Goal: Task Accomplishment & Management: Manage account settings

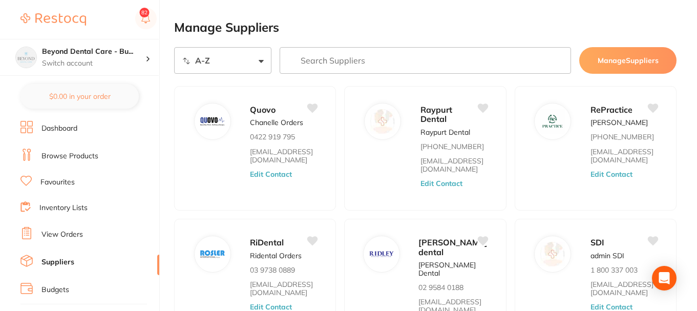
select select "searchable_suppliers/sort/name:asc"
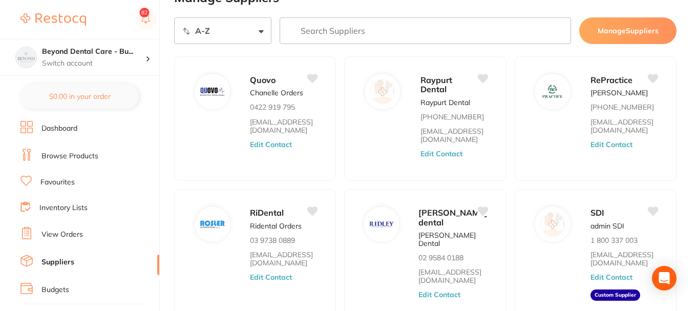
scroll to position [30, 0]
click at [89, 156] on link "Browse Products" at bounding box center [70, 156] width 57 height 10
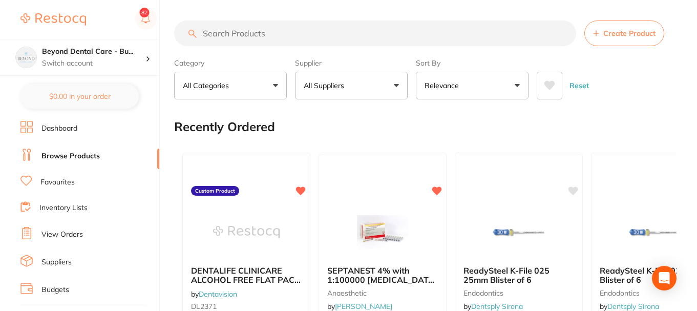
click at [280, 35] on input "search" at bounding box center [375, 33] width 402 height 26
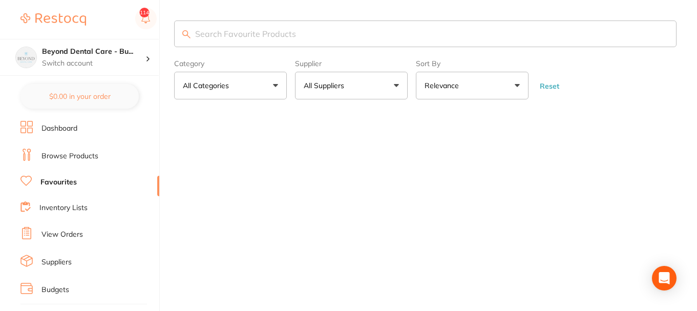
click at [264, 33] on input "search" at bounding box center [425, 33] width 503 height 27
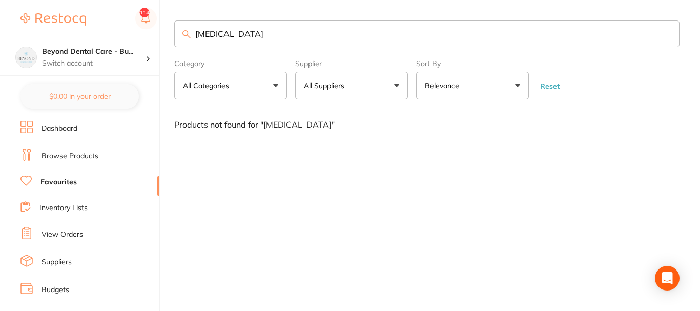
type input "[MEDICAL_DATA]"
click at [61, 153] on link "Browse Products" at bounding box center [70, 156] width 57 height 10
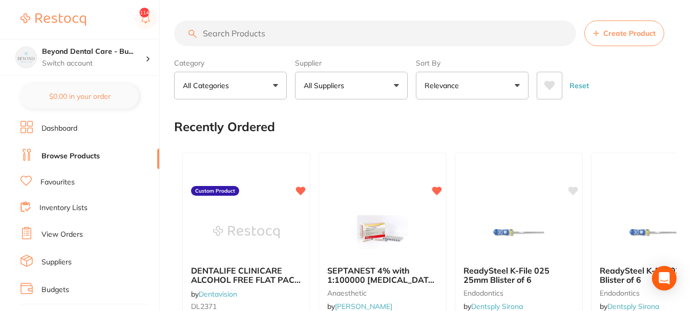
click at [281, 34] on input "search" at bounding box center [375, 33] width 402 height 26
type input "[MEDICAL_DATA] blanks"
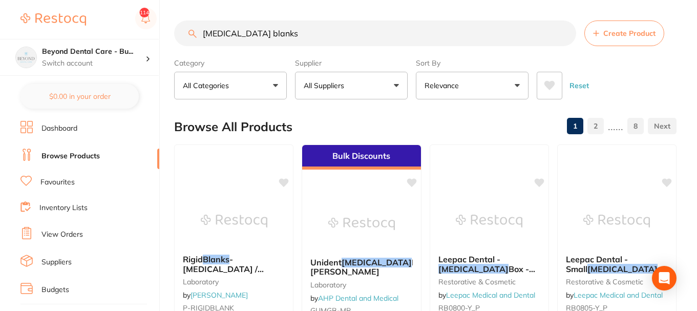
click at [351, 81] on button "All Suppliers" at bounding box center [351, 86] width 113 height 28
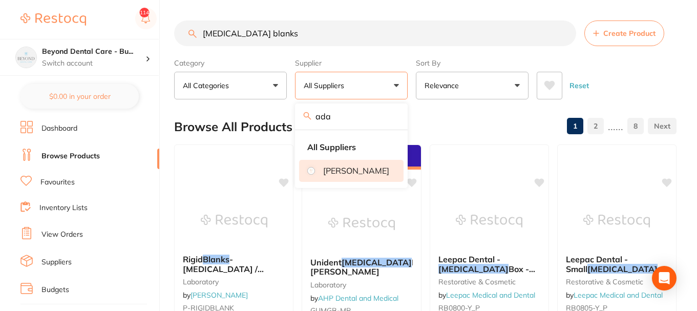
type input "ada"
click at [340, 171] on p "[PERSON_NAME]" at bounding box center [356, 170] width 66 height 9
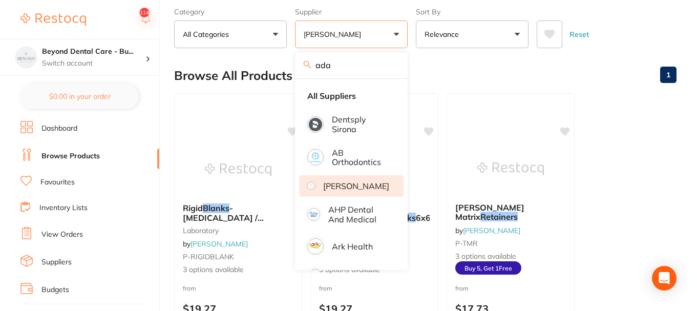
scroll to position [102, 0]
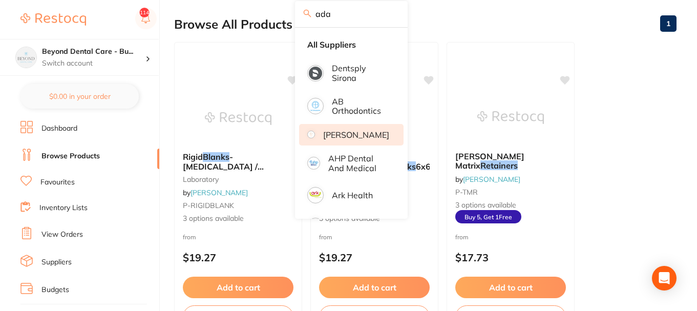
click at [452, 30] on div "Browse All Products 1" at bounding box center [425, 24] width 503 height 34
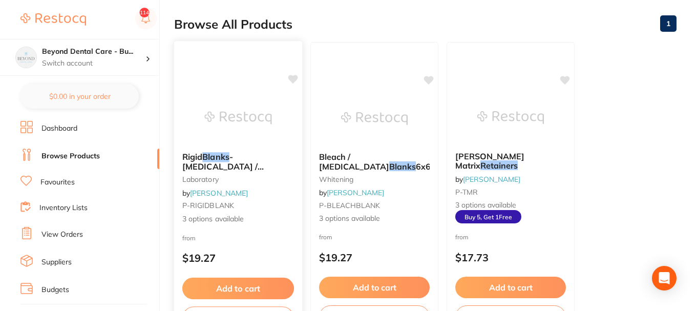
click at [249, 210] on small "P-RIGIDBLANK" at bounding box center [238, 205] width 112 height 8
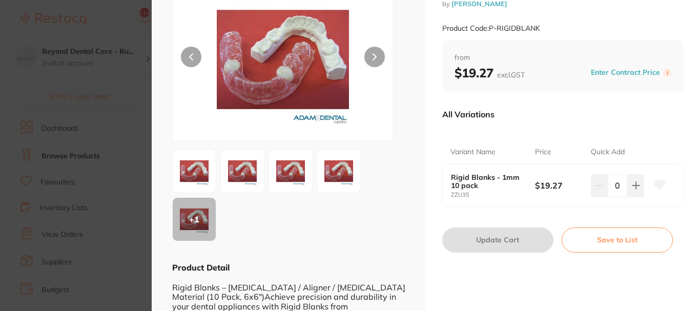
scroll to position [102, 0]
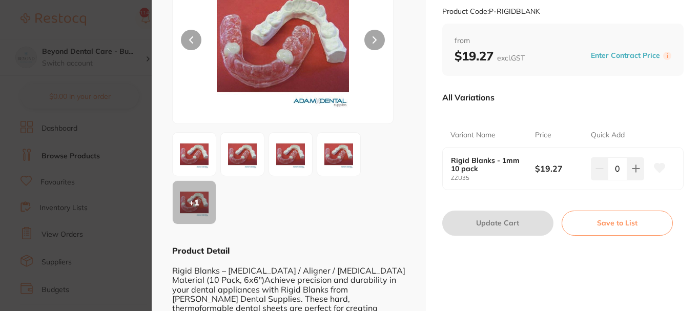
click at [604, 234] on button "Save to List" at bounding box center [617, 223] width 111 height 25
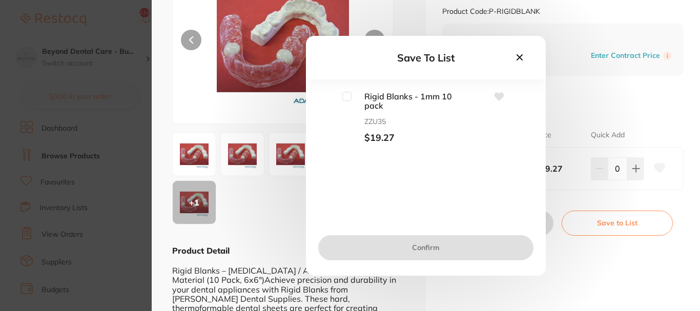
click at [348, 94] on input "checkbox" at bounding box center [346, 96] width 9 height 9
checkbox input "true"
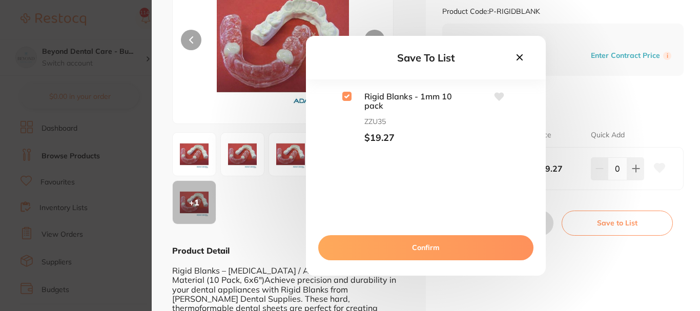
click at [420, 242] on button "Confirm" at bounding box center [425, 247] width 215 height 25
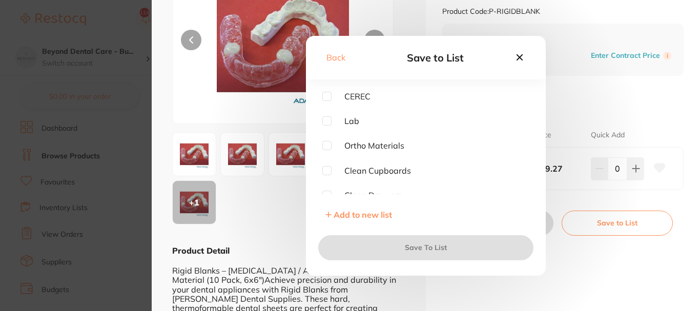
click at [328, 122] on input "checkbox" at bounding box center [326, 120] width 9 height 9
checkbox input "true"
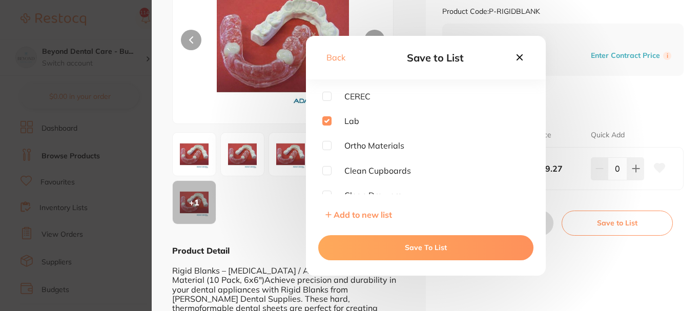
click at [398, 250] on button "Save To List" at bounding box center [425, 247] width 215 height 25
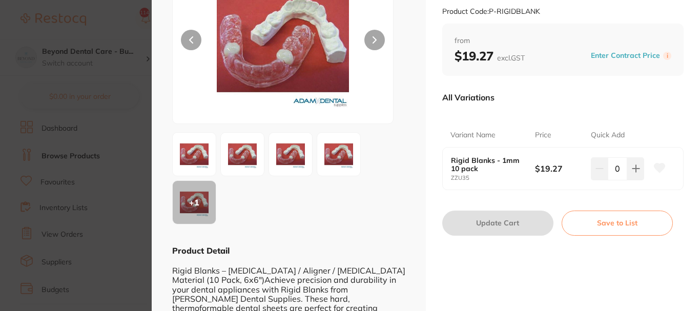
click at [117, 60] on section "Rigid Blanks - [MEDICAL_DATA] / Aligner / [MEDICAL_DATA] Material laboratory by…" at bounding box center [350, 155] width 700 height 311
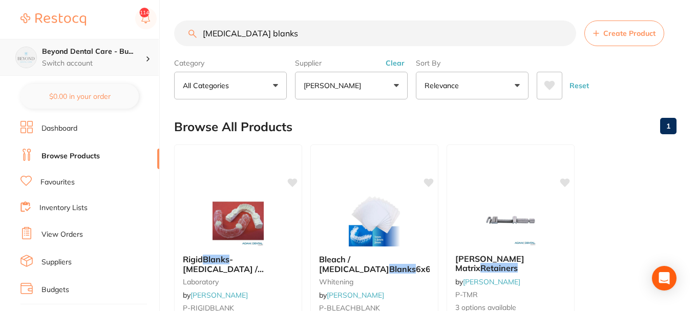
drag, startPoint x: 283, startPoint y: 35, endPoint x: 114, endPoint y: 42, distance: 169.2
click at [115, 42] on div "$0.00 Beyond Dental Care - Bu... Switch account Beyond Dental Care - Sandstone …" at bounding box center [348, 155] width 697 height 311
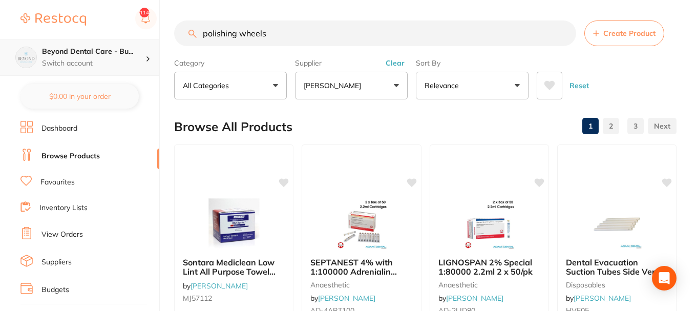
type input "polishing wheels"
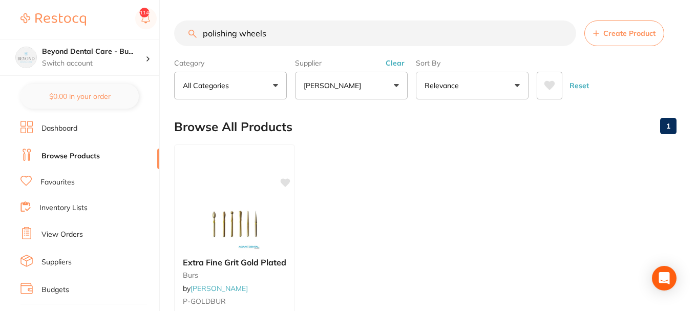
click at [356, 99] on button "[PERSON_NAME]" at bounding box center [351, 86] width 113 height 28
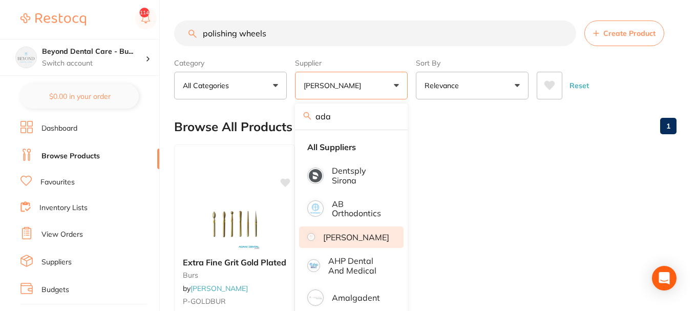
click at [395, 125] on input "ada" at bounding box center [351, 117] width 113 height 26
click at [391, 120] on input "ada" at bounding box center [351, 117] width 113 height 26
click at [389, 116] on input "ada" at bounding box center [351, 117] width 113 height 26
click at [348, 120] on input "search" at bounding box center [351, 117] width 113 height 26
click at [430, 115] on div "Browse All Products 1" at bounding box center [425, 127] width 503 height 34
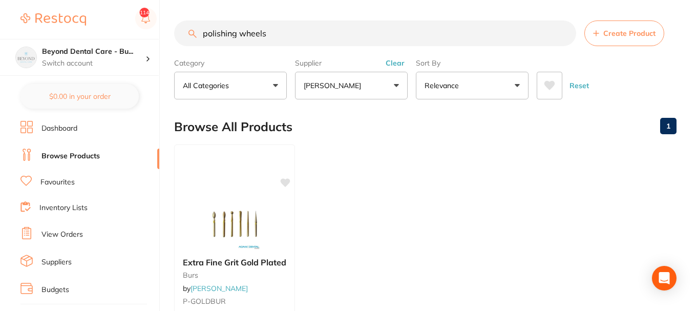
click at [388, 58] on div "Supplier [PERSON_NAME] Dental All Suppliers Dentsply [GEOGRAPHIC_DATA] AB Ortho…" at bounding box center [351, 76] width 113 height 45
click at [391, 61] on button "Clear" at bounding box center [395, 62] width 25 height 9
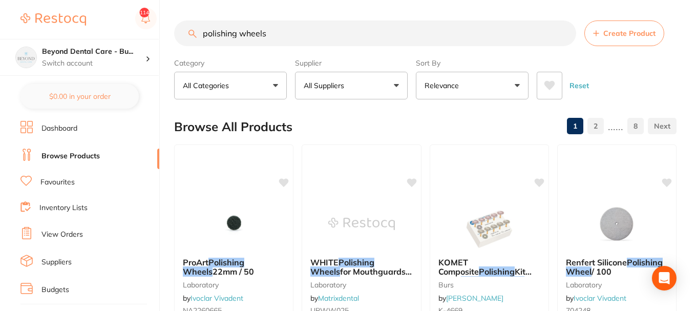
drag, startPoint x: 278, startPoint y: 34, endPoint x: 149, endPoint y: 33, distance: 128.6
click at [151, 31] on div "$0.00 Beyond Dental Care - Bu... Switch account Beyond Dental Care - Sandstone …" at bounding box center [348, 155] width 697 height 311
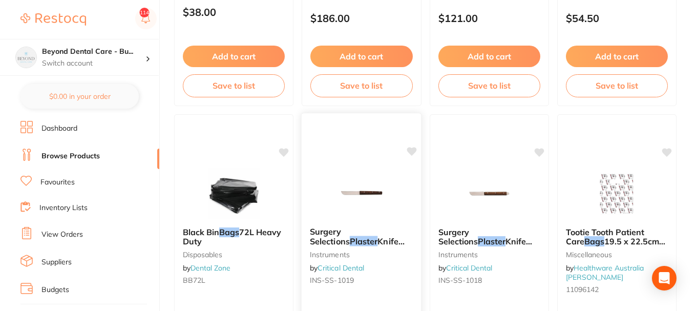
scroll to position [2767, 0]
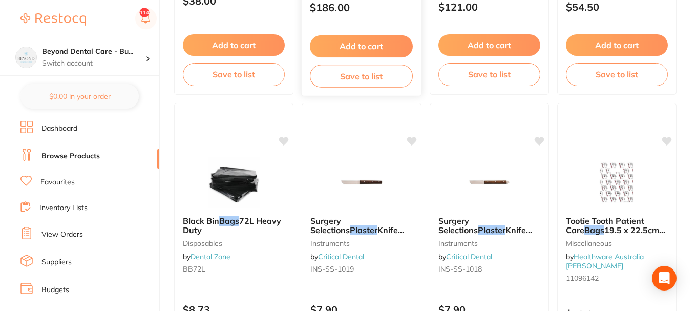
type input "plaster bags"
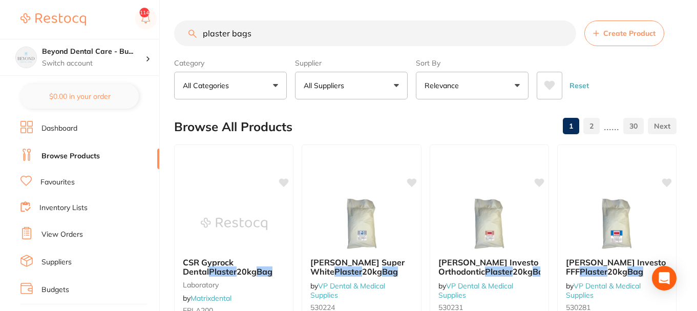
scroll to position [1, 0]
drag, startPoint x: 277, startPoint y: 39, endPoint x: 158, endPoint y: 51, distance: 119.5
click at [159, 52] on div "$0.00 Beyond Dental Care - Bu... Switch account Beyond Dental Care - Sandstone …" at bounding box center [348, 155] width 697 height 311
type input "l"
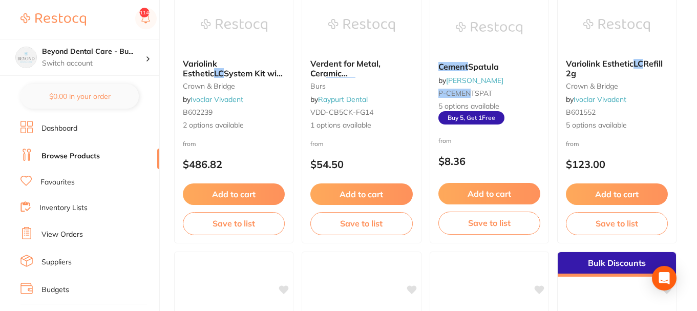
scroll to position [820, 0]
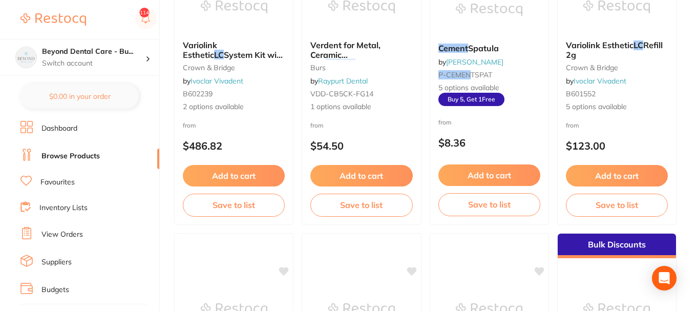
type input "LC cement"
click at [48, 176] on li "Favourites" at bounding box center [89, 182] width 139 height 13
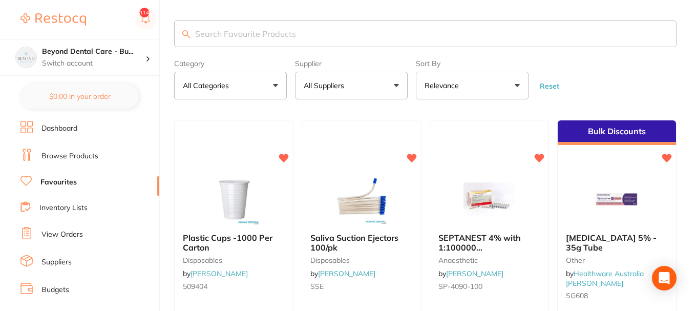
click at [250, 34] on input "search" at bounding box center [425, 33] width 503 height 27
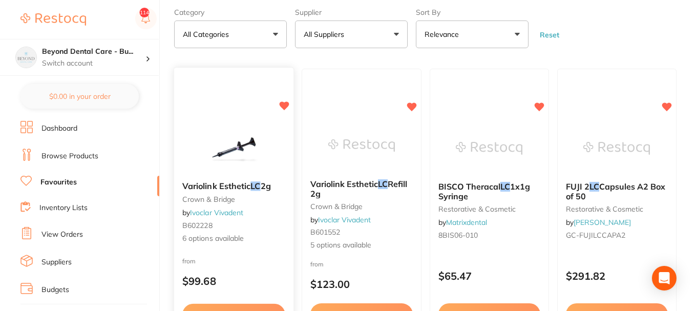
scroll to position [102, 0]
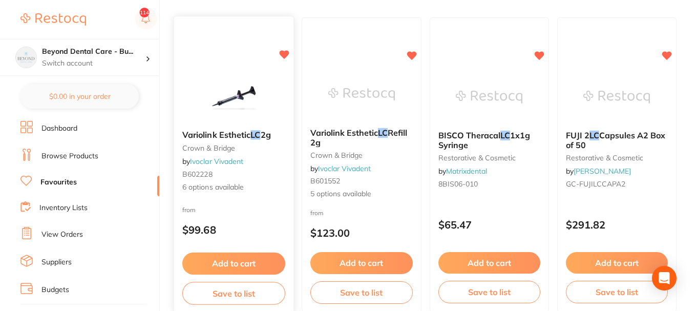
type input "LC cement"
click at [249, 199] on div "Variolink Esthetic LC 2g crown & bridge by Ivoclar Vivadent B602228 6 options a…" at bounding box center [234, 161] width 120 height 79
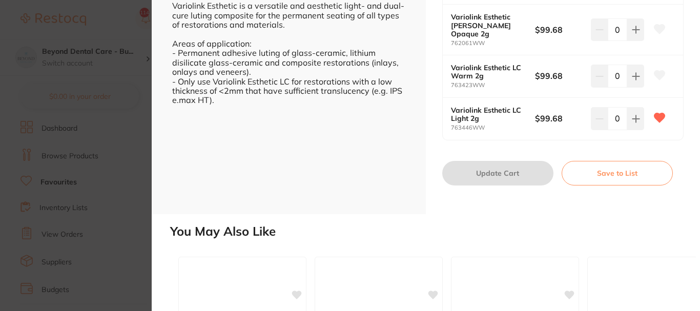
scroll to position [359, 0]
click at [625, 161] on button "Save to List" at bounding box center [617, 172] width 111 height 25
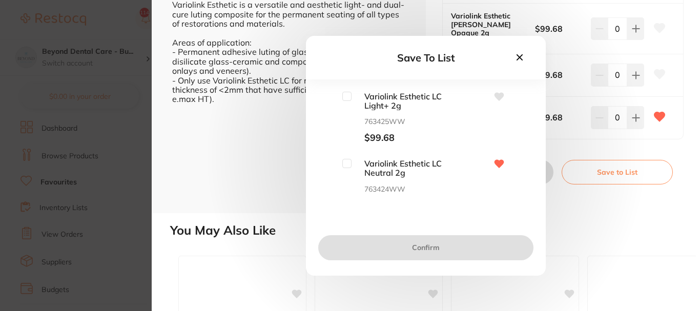
scroll to position [51, 0]
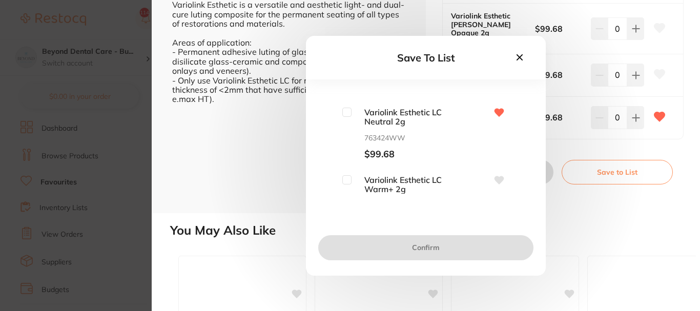
click at [343, 110] on input "checkbox" at bounding box center [346, 112] width 9 height 9
checkbox input "true"
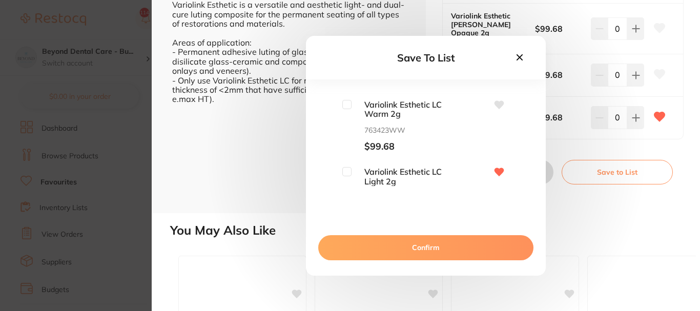
scroll to position [286, 0]
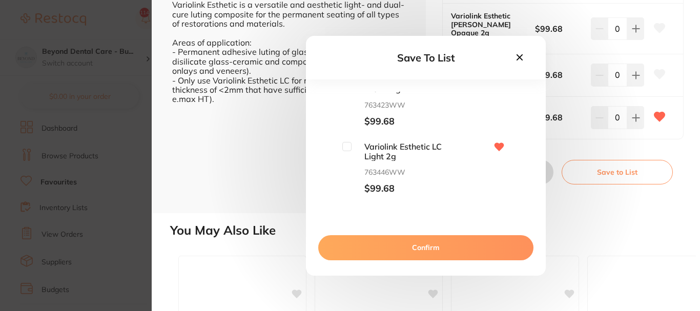
click at [343, 147] on input "checkbox" at bounding box center [346, 146] width 9 height 9
checkbox input "true"
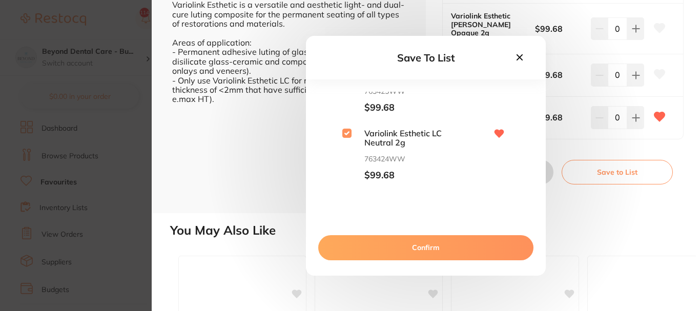
scroll to position [0, 0]
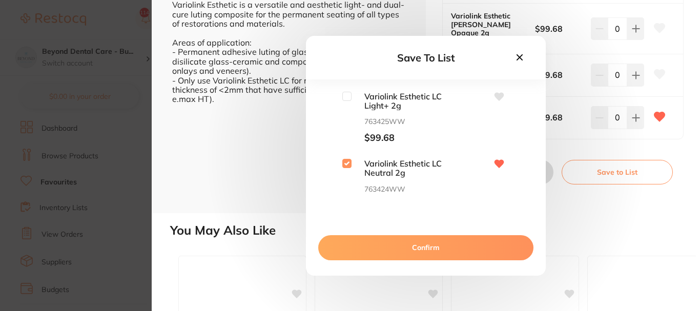
click at [399, 245] on button "Confirm" at bounding box center [425, 247] width 215 height 25
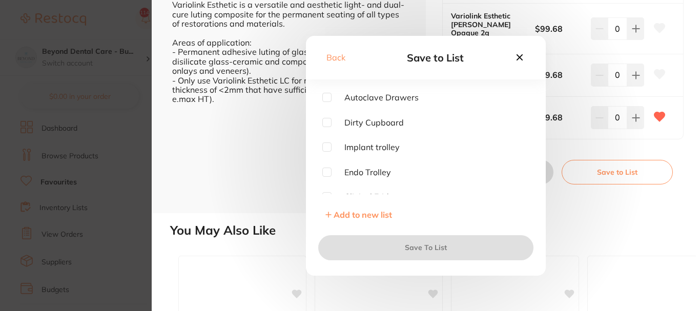
scroll to position [131, 0]
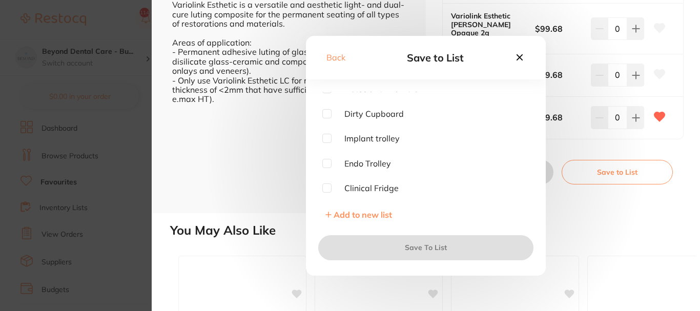
click at [328, 187] on input "checkbox" at bounding box center [326, 187] width 9 height 9
checkbox input "true"
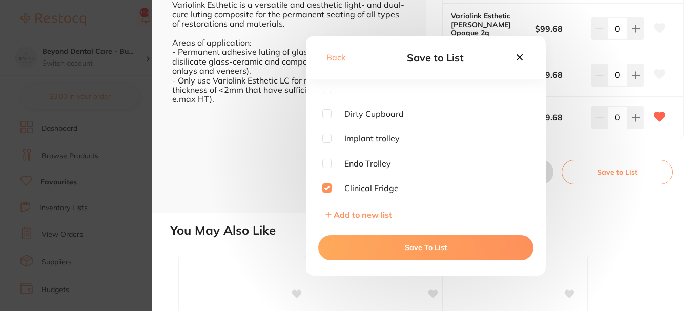
click at [390, 244] on button "Save To List" at bounding box center [425, 247] width 215 height 25
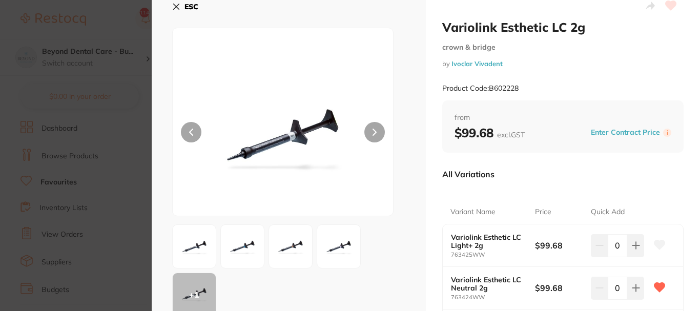
scroll to position [0, 0]
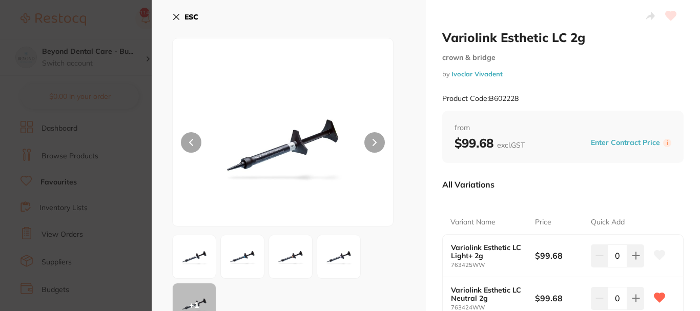
click at [121, 250] on section "Variolink Esthetic LC 2g crown & bridge by Ivoclar Vivadent Product Code: B6022…" at bounding box center [350, 155] width 700 height 311
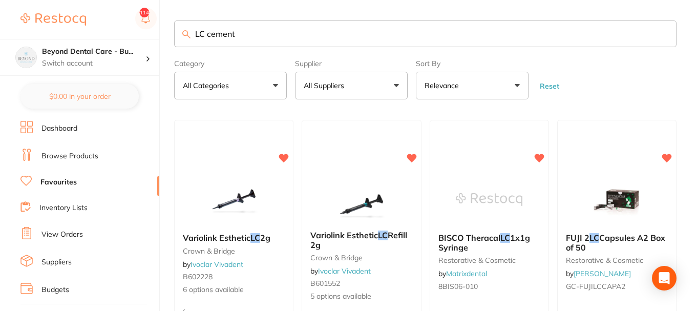
click at [69, 191] on ul "Dashboard Browse Products Favourites Inventory Lists View Orders Suppliers Budg…" at bounding box center [89, 298] width 139 height 354
click at [69, 181] on link "Favourites" at bounding box center [58, 182] width 36 height 10
